Goal: Task Accomplishment & Management: Manage account settings

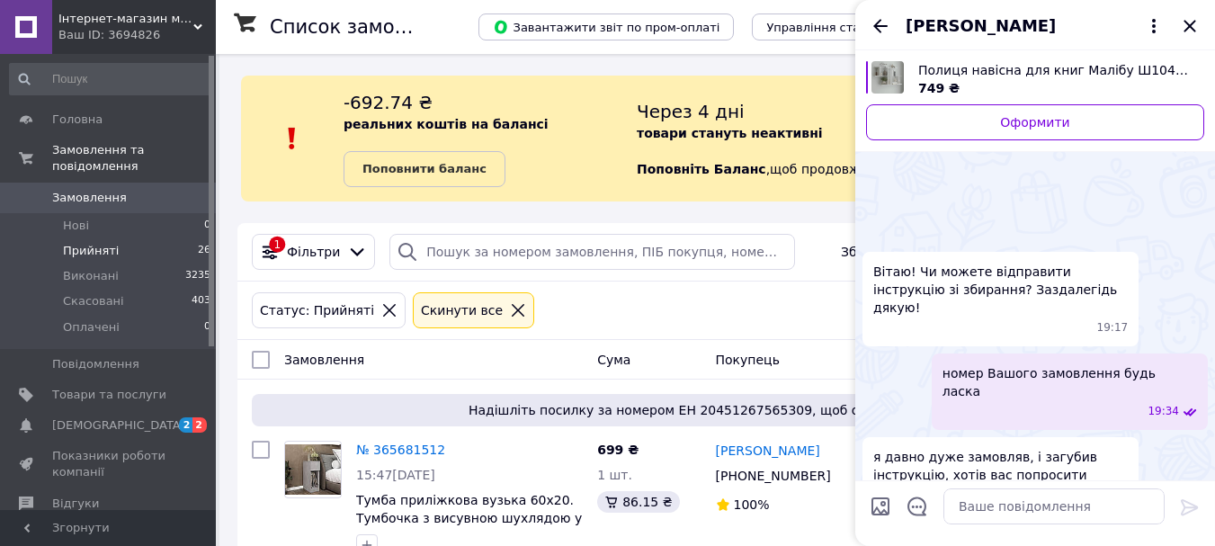
scroll to position [53, 0]
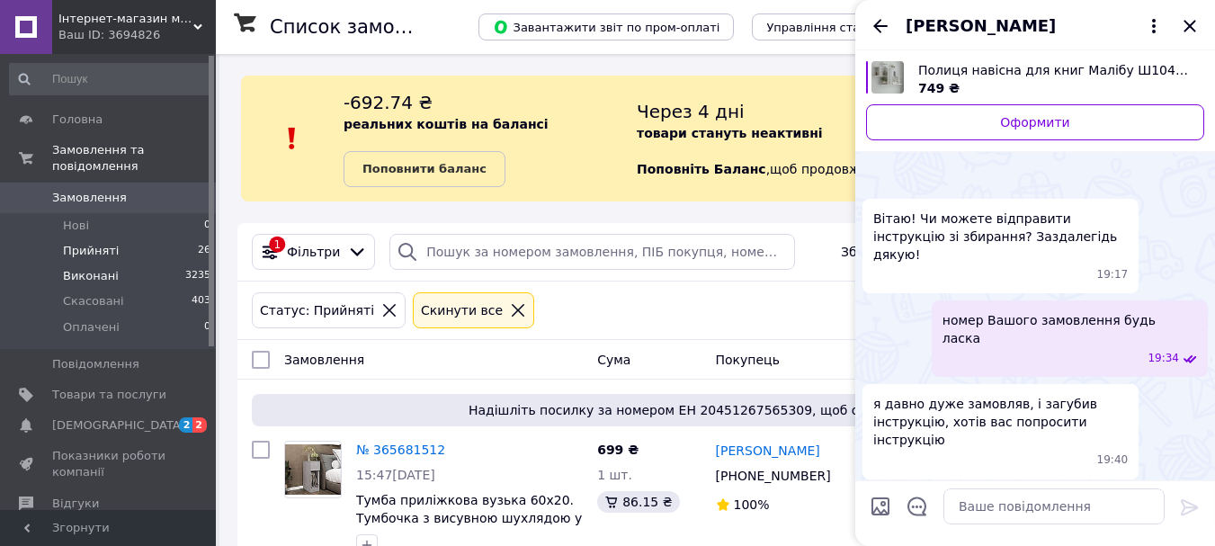
click at [65, 268] on span "Виконані" at bounding box center [91, 276] width 56 height 16
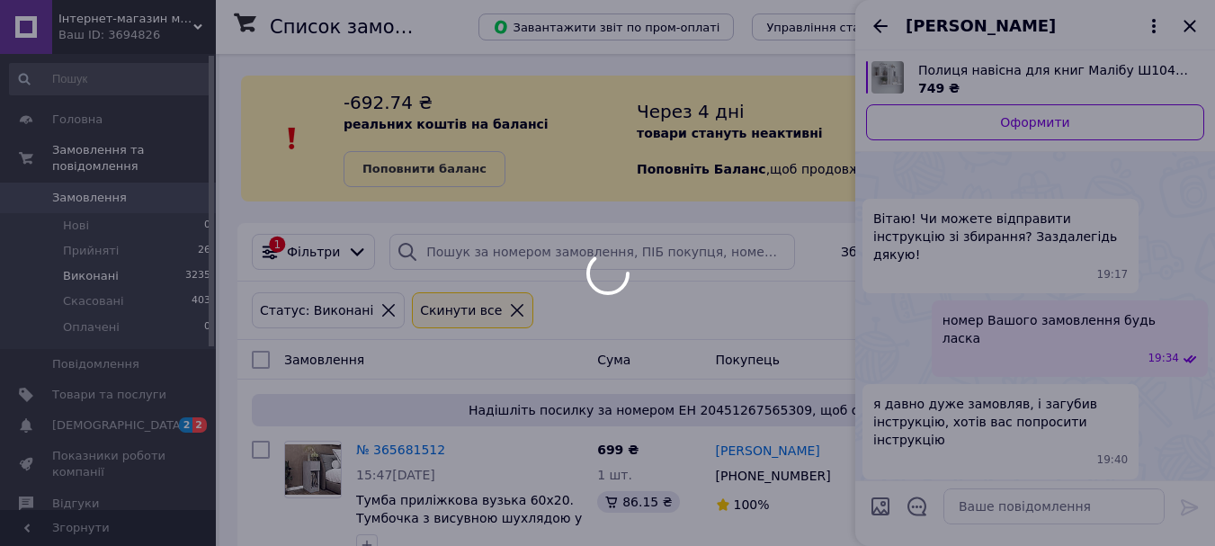
click at [97, 414] on div at bounding box center [607, 273] width 1215 height 546
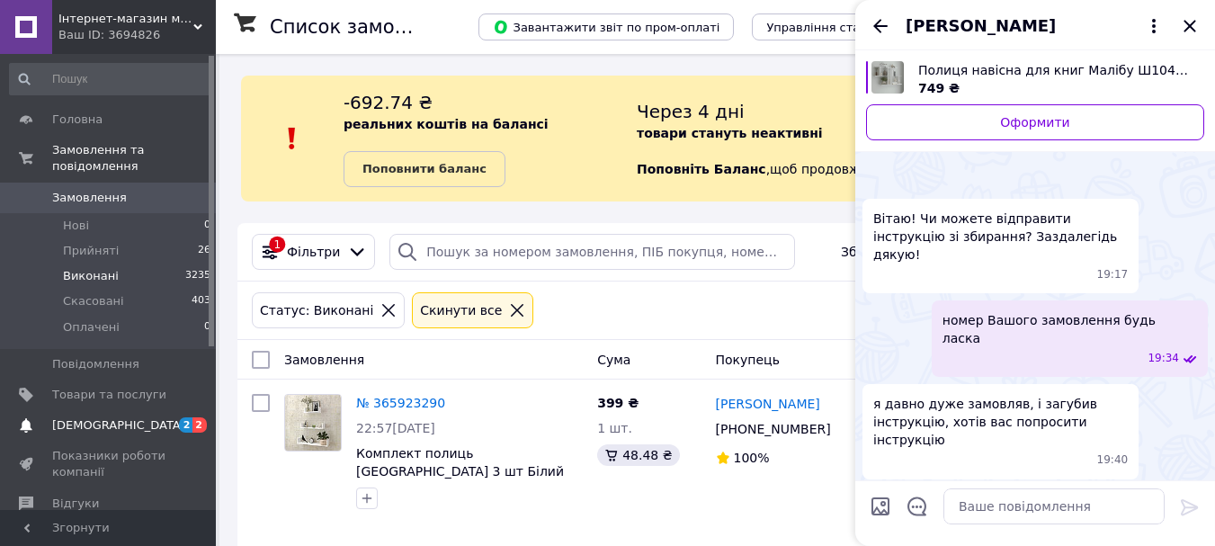
click at [97, 417] on span "[DEMOGRAPHIC_DATA]" at bounding box center [118, 425] width 133 height 16
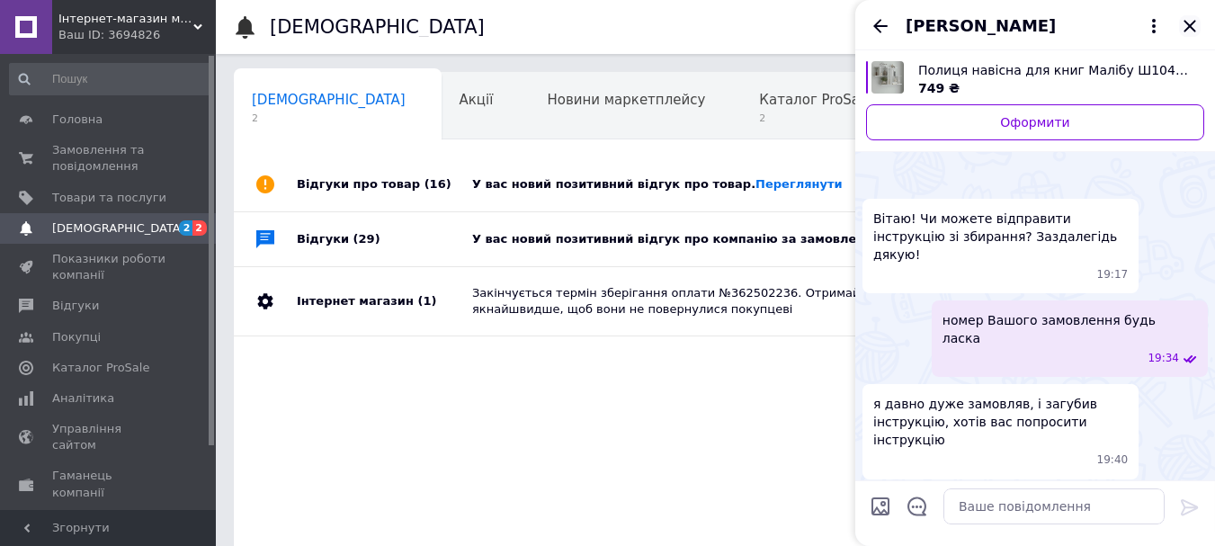
click at [1182, 26] on icon "Закрити" at bounding box center [1190, 26] width 22 height 22
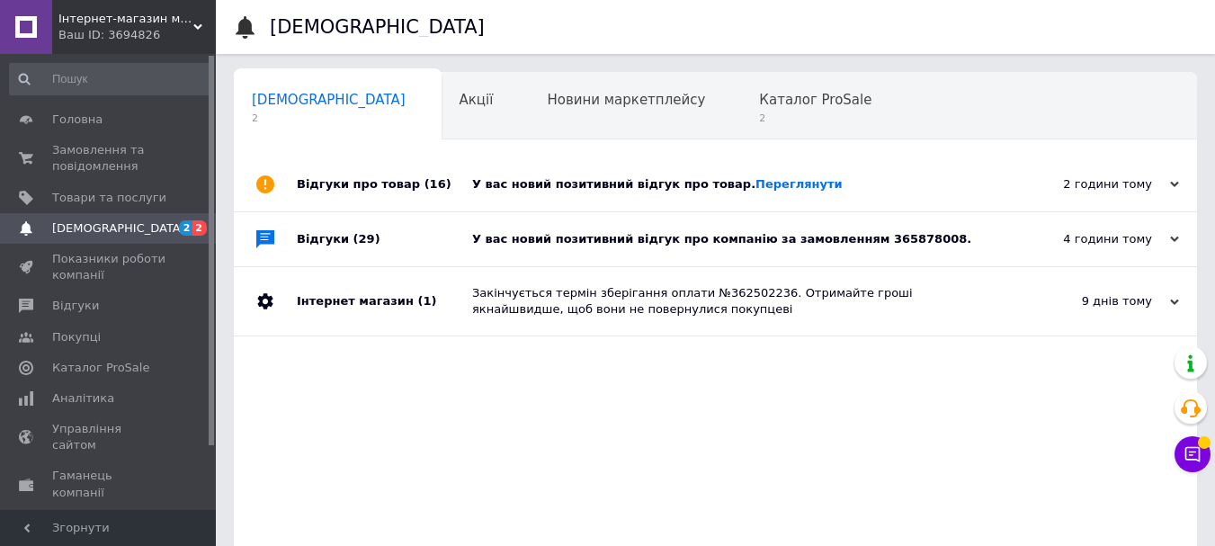
click at [707, 240] on div "У вас новий позитивний відгук про компанію за замовленням 365878008." at bounding box center [735, 239] width 527 height 16
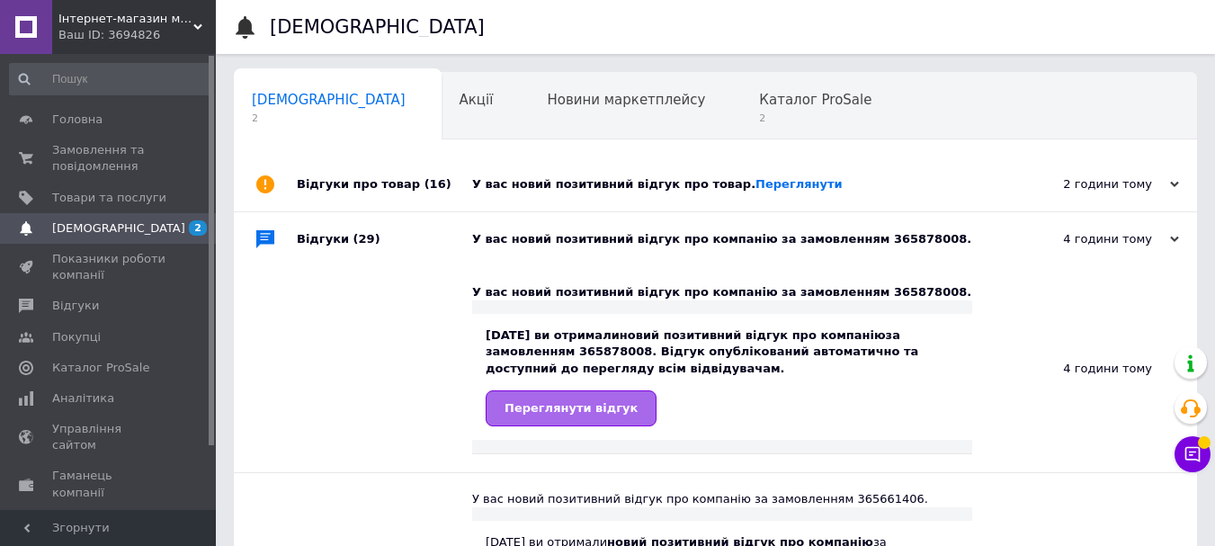
click at [610, 414] on span "Переглянути відгук" at bounding box center [571, 407] width 133 height 13
click at [623, 420] on link "Переглянути відгук" at bounding box center [571, 408] width 171 height 36
click at [756, 181] on link "Переглянути" at bounding box center [799, 183] width 87 height 13
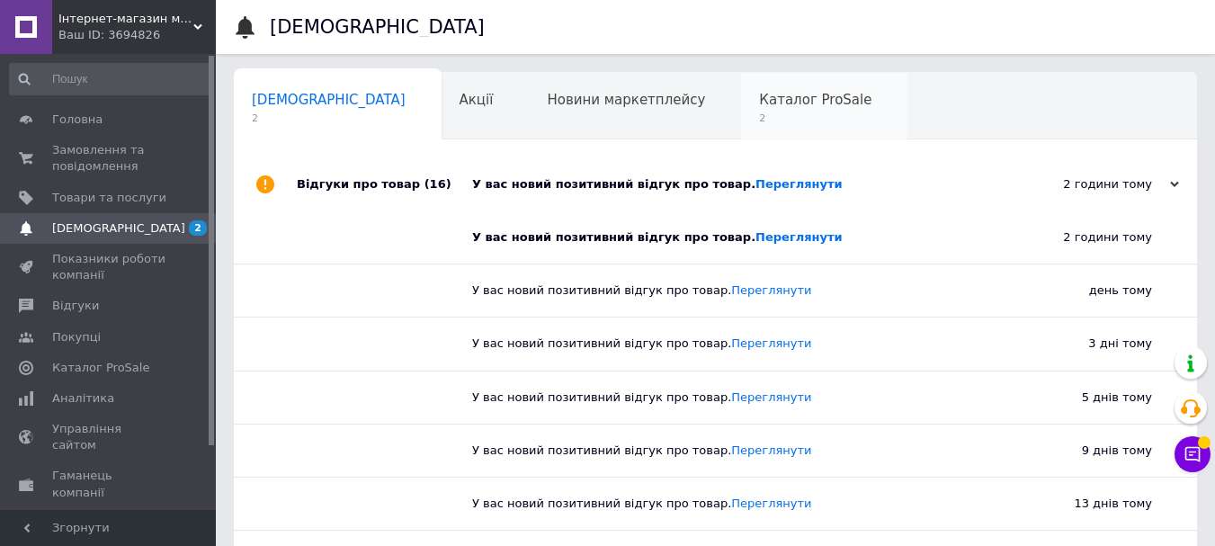
click at [759, 114] on span "2" at bounding box center [815, 118] width 112 height 13
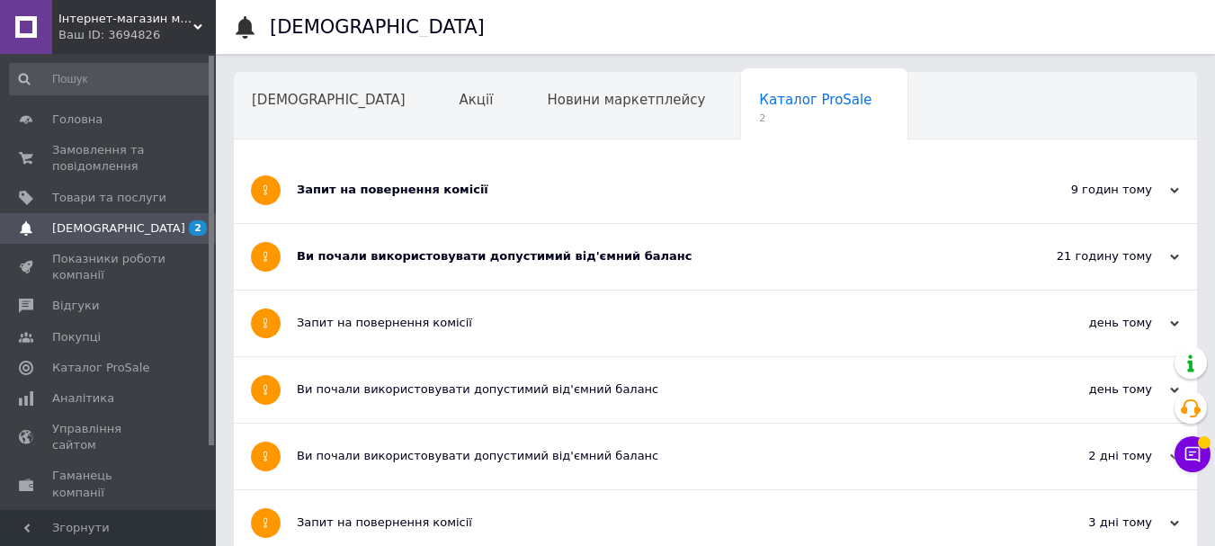
click at [336, 270] on div "Ви почали використовувати допустимий від'ємний баланс" at bounding box center [648, 257] width 703 height 66
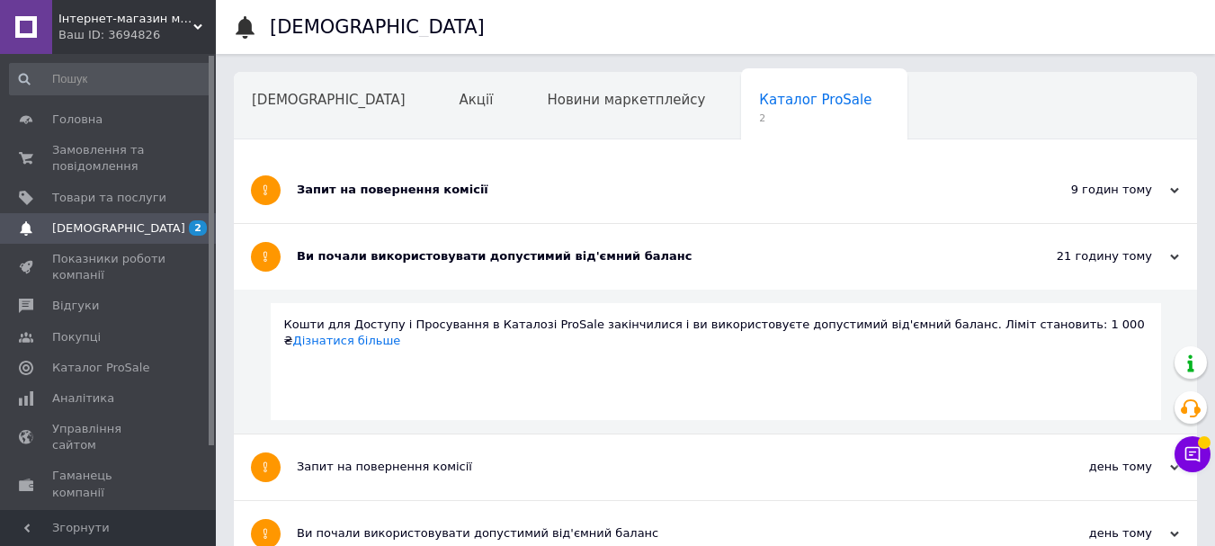
click at [347, 203] on div "Запит на повернення комісії" at bounding box center [648, 190] width 703 height 66
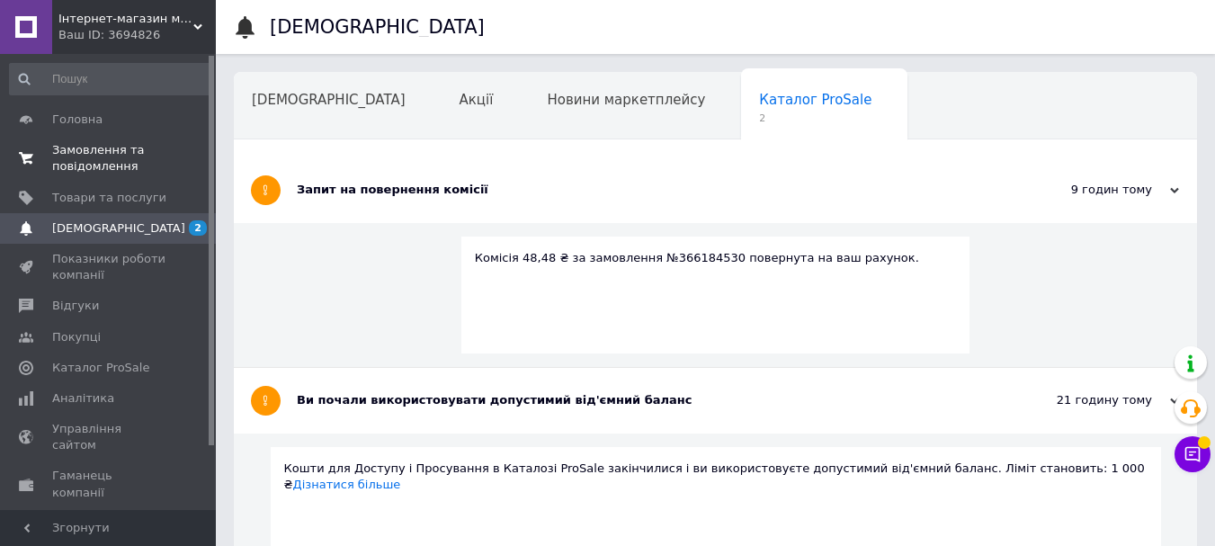
click at [47, 154] on span at bounding box center [26, 158] width 52 height 32
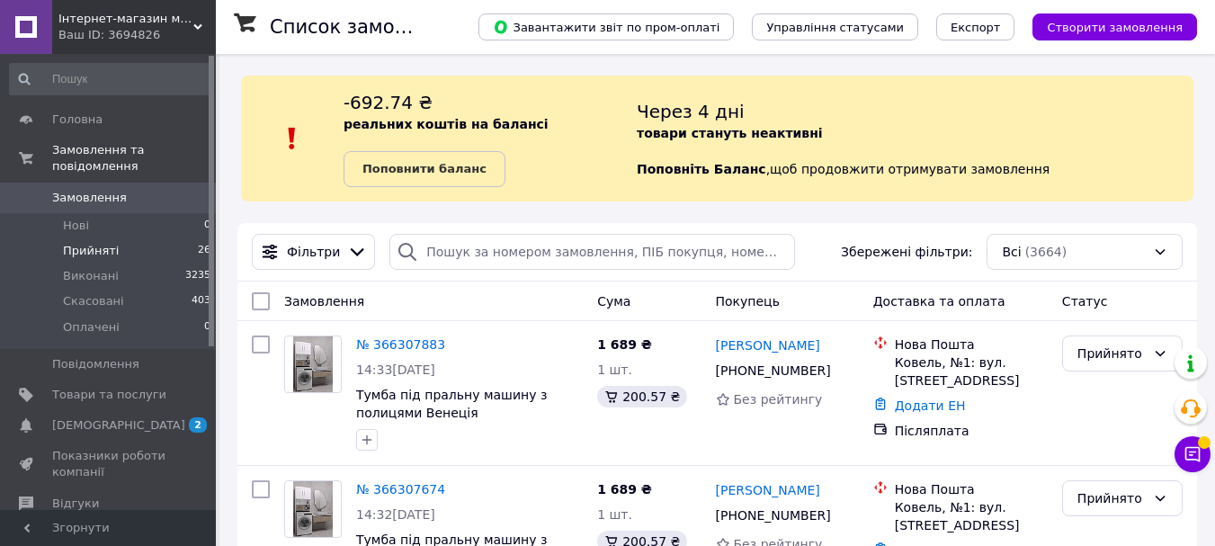
click at [94, 243] on span "Прийняті" at bounding box center [91, 251] width 56 height 16
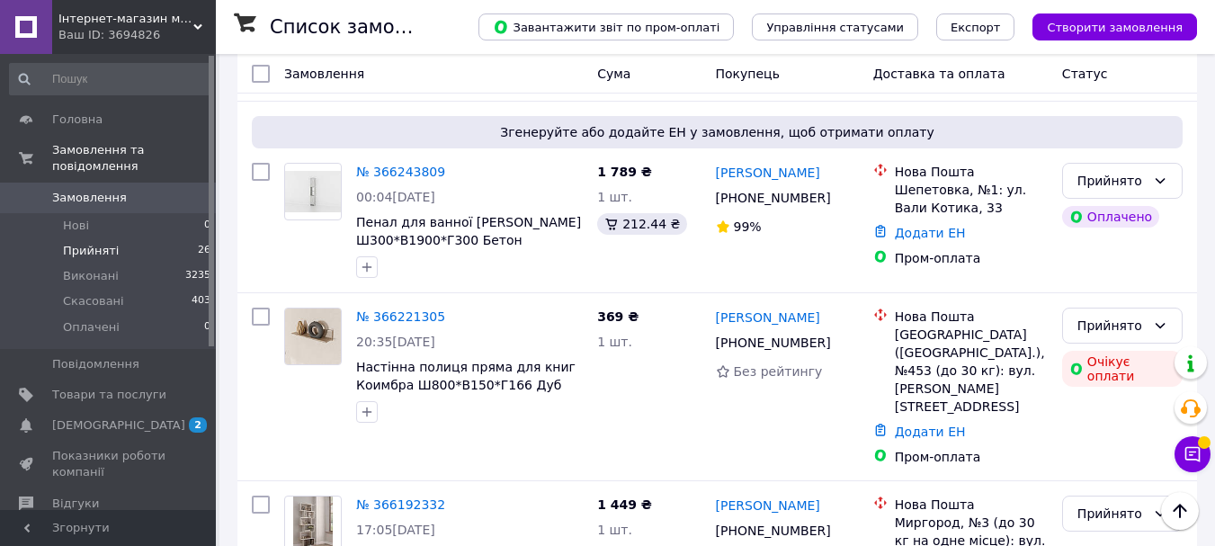
scroll to position [990, 0]
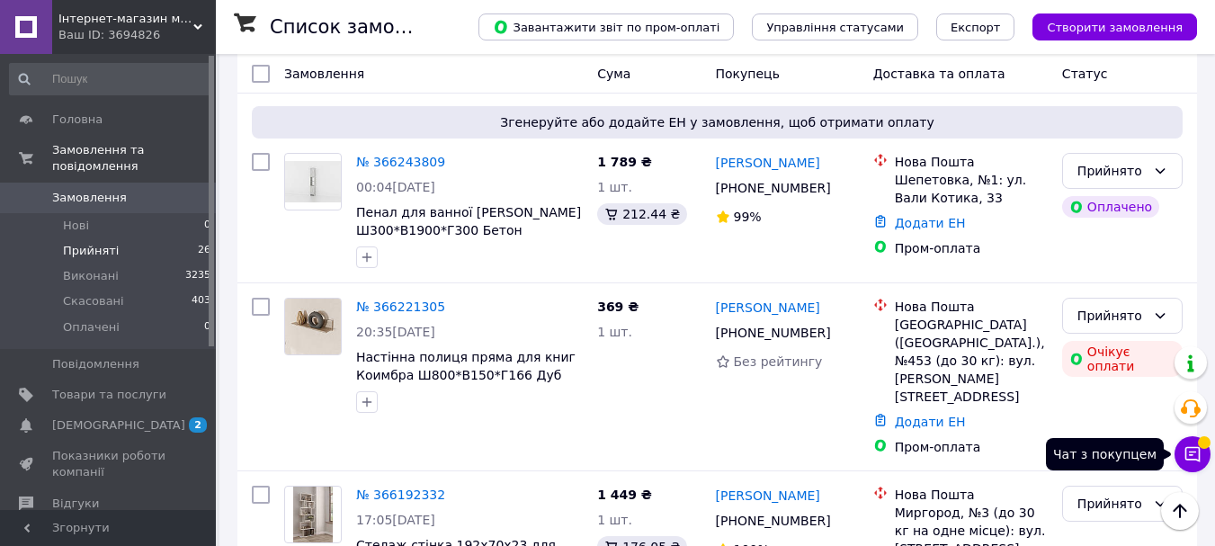
click at [1201, 467] on button "Чат з покупцем" at bounding box center [1193, 454] width 36 height 36
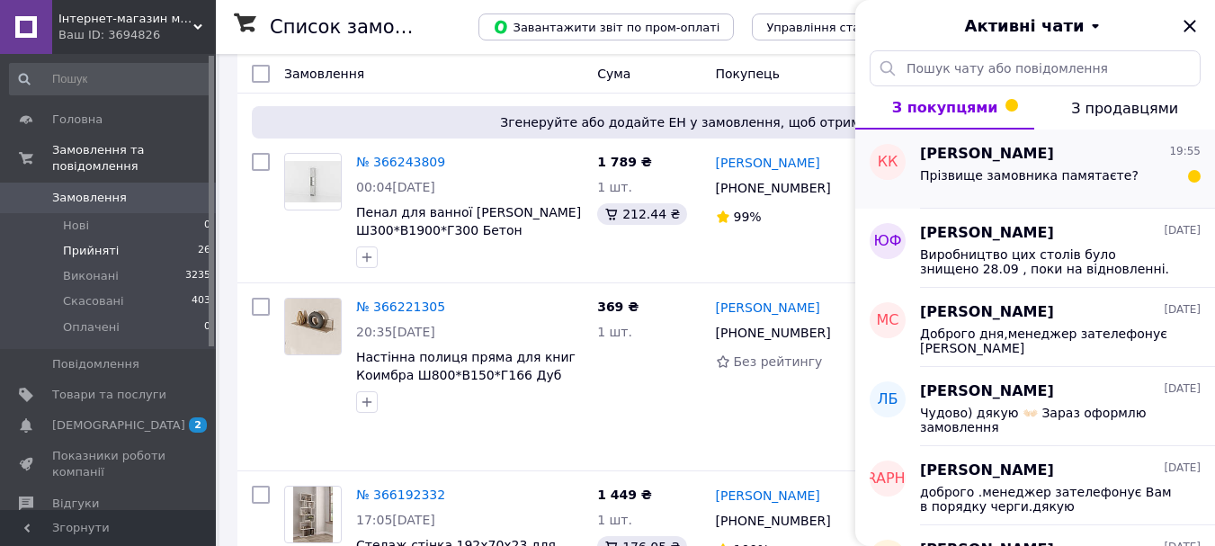
click at [1144, 189] on div "Прізвище замовника памятаєте?" at bounding box center [1060, 179] width 281 height 29
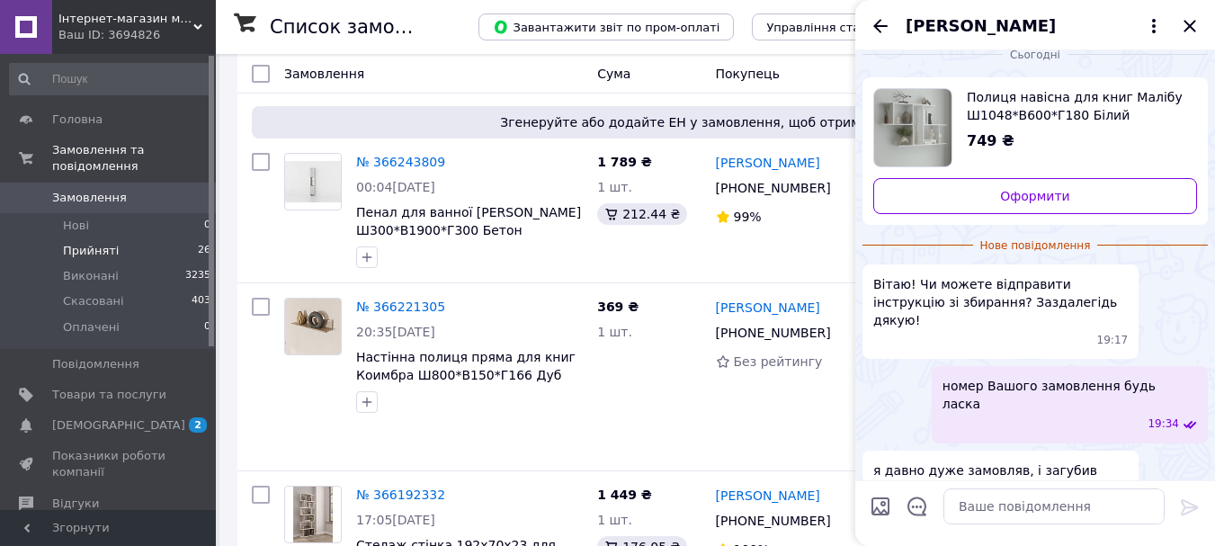
scroll to position [0, 0]
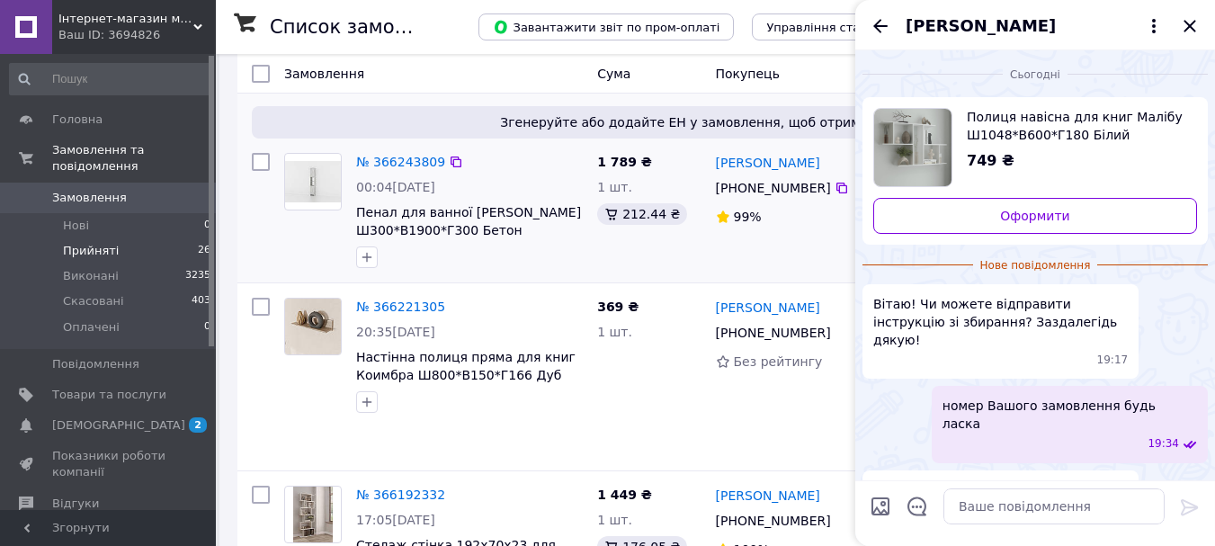
drag, startPoint x: 881, startPoint y: 17, endPoint x: 837, endPoint y: 98, distance: 92.2
click at [881, 16] on icon "Назад" at bounding box center [881, 26] width 22 height 22
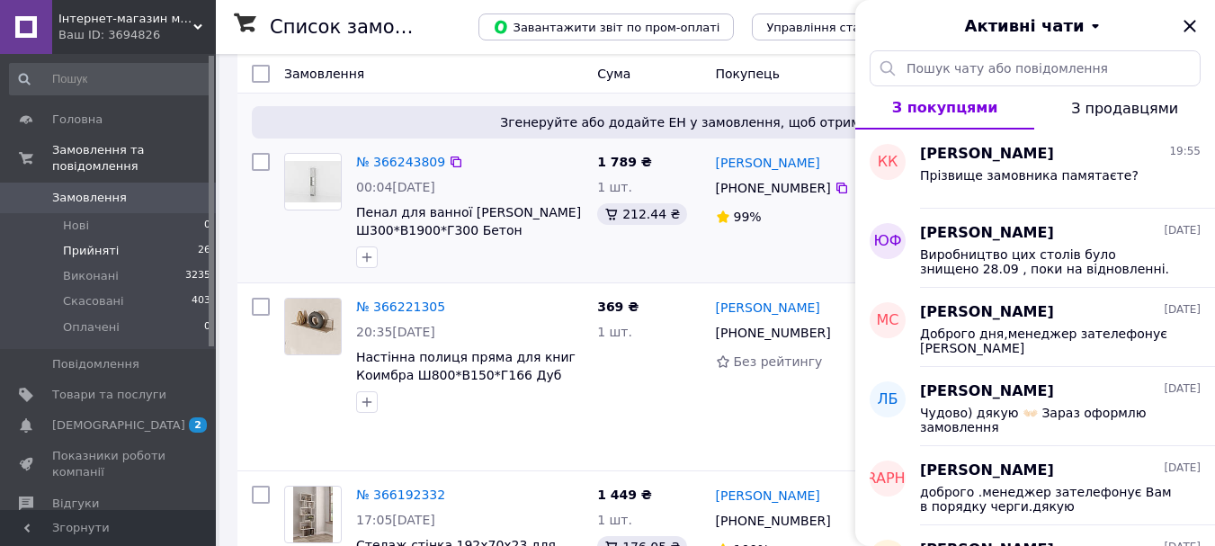
click at [799, 196] on div "[PERSON_NAME] [PHONE_NUMBER]%" at bounding box center [787, 211] width 157 height 130
click at [1182, 16] on icon "Закрити" at bounding box center [1190, 26] width 22 height 22
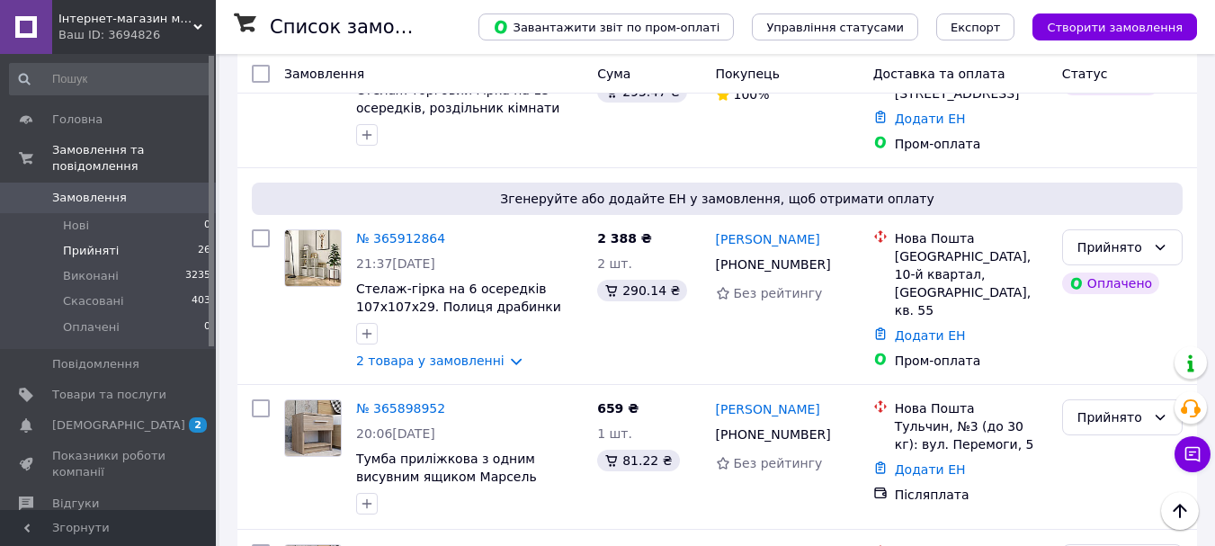
scroll to position [3359, 0]
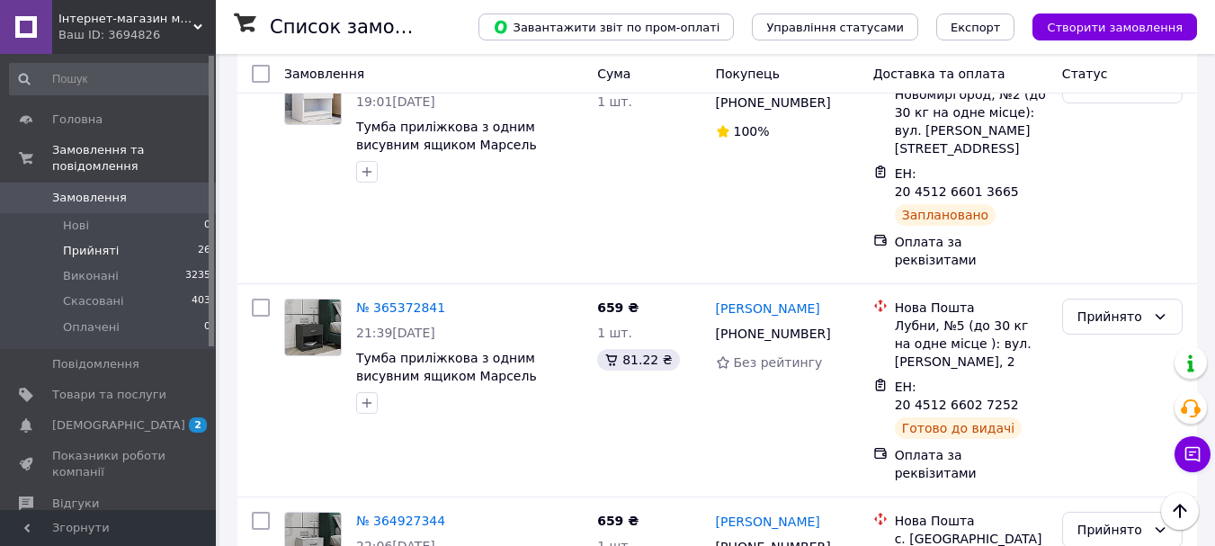
scroll to position [1089, 0]
